Goal: Find specific page/section

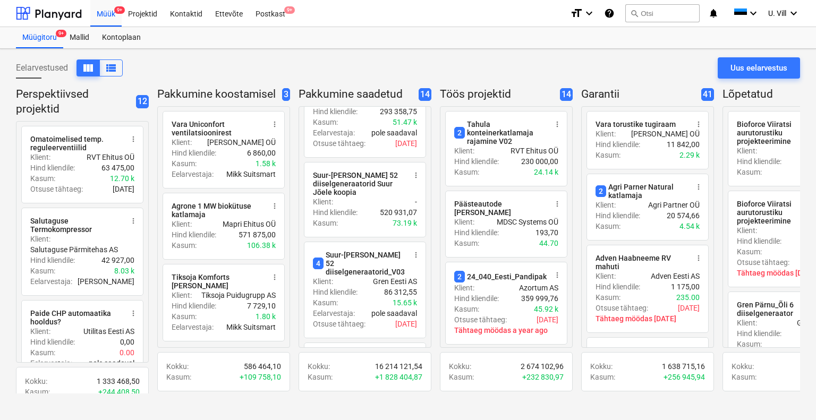
scroll to position [71, 0]
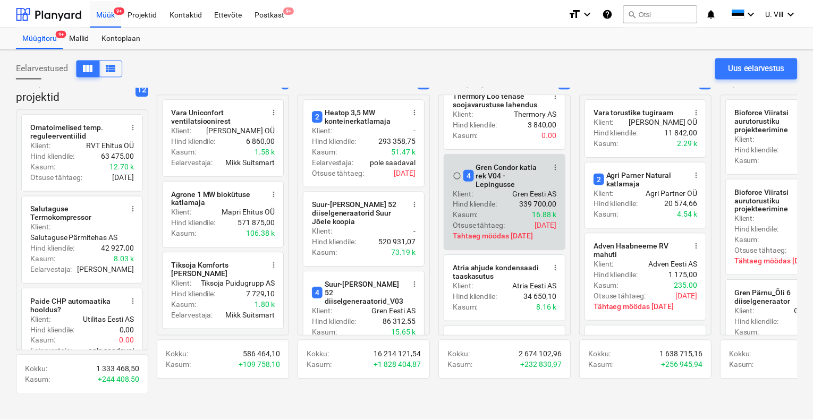
scroll to position [345, 0]
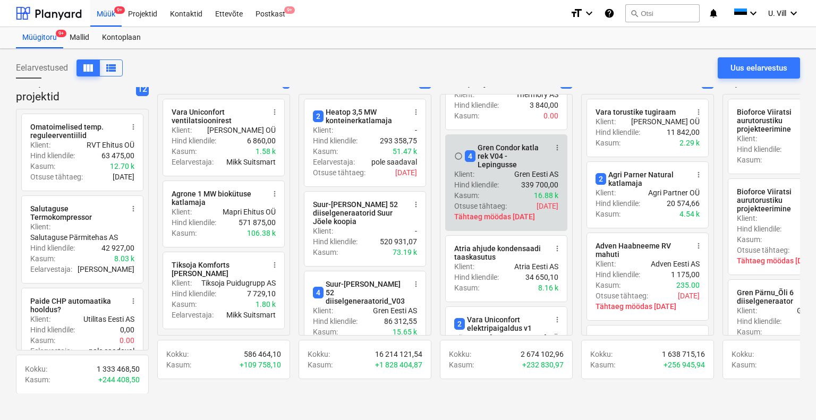
click at [503, 169] on div "Klient : Gren Eesti AS" at bounding box center [506, 174] width 104 height 11
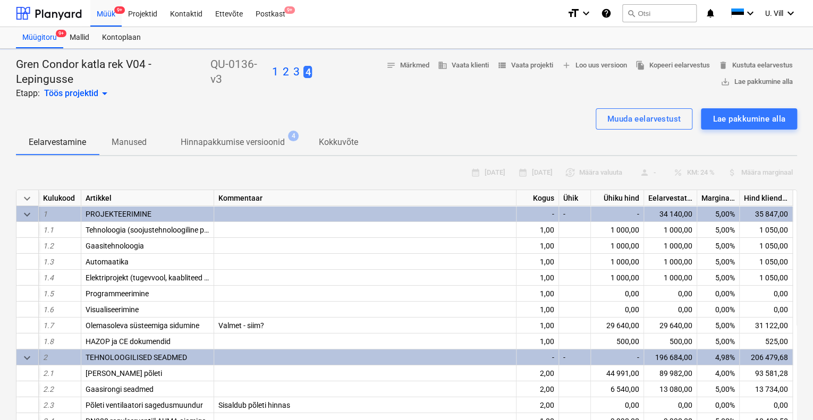
type textarea "x"
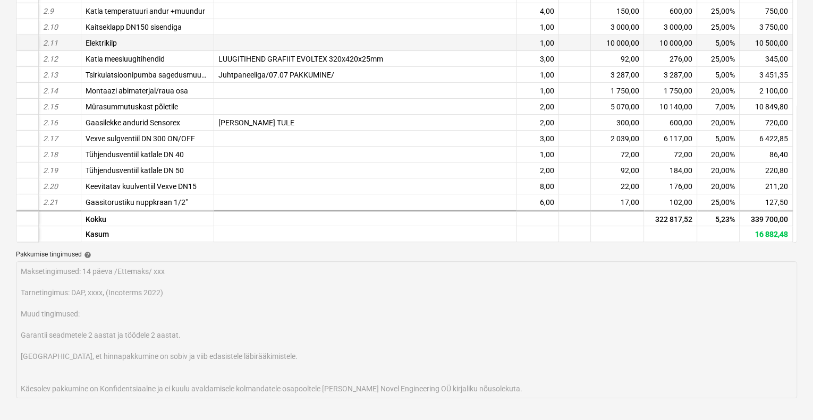
scroll to position [283, 0]
